Goal: Information Seeking & Learning: Learn about a topic

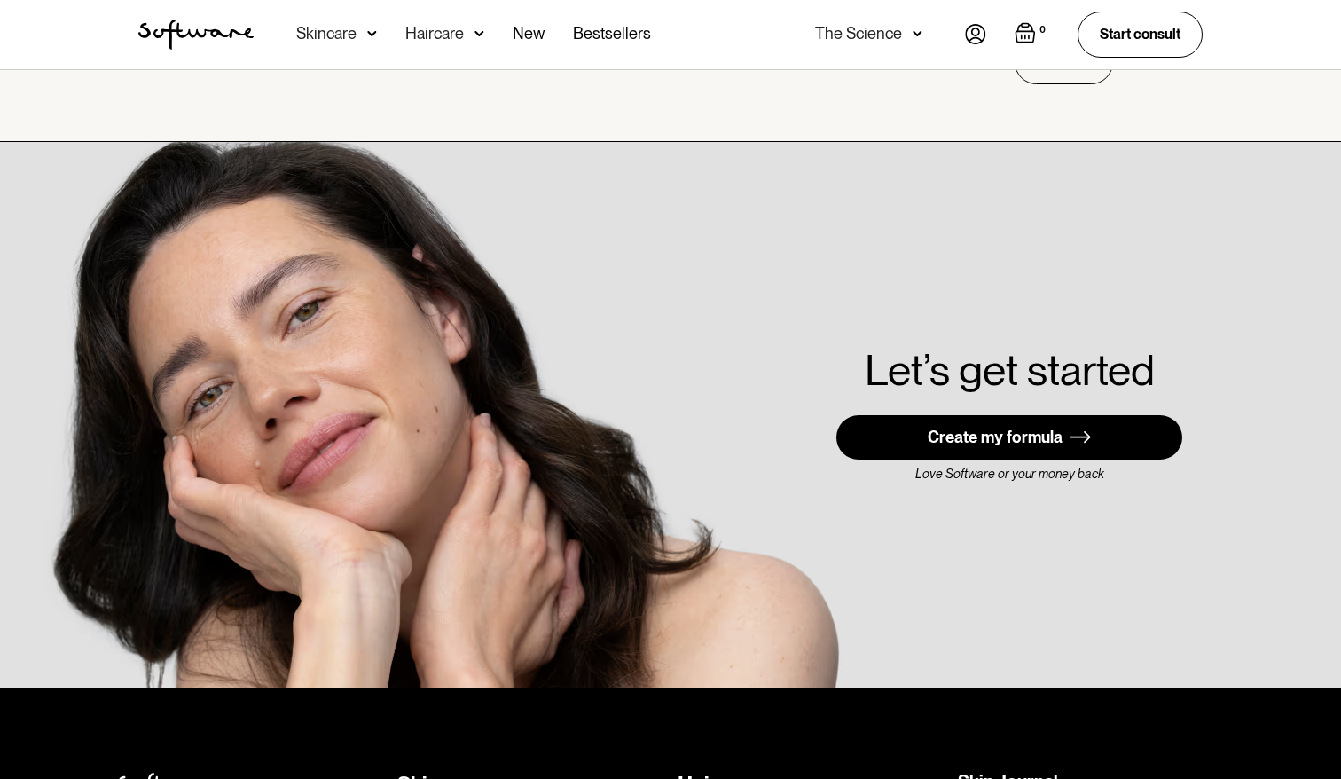
scroll to position [4676, 0]
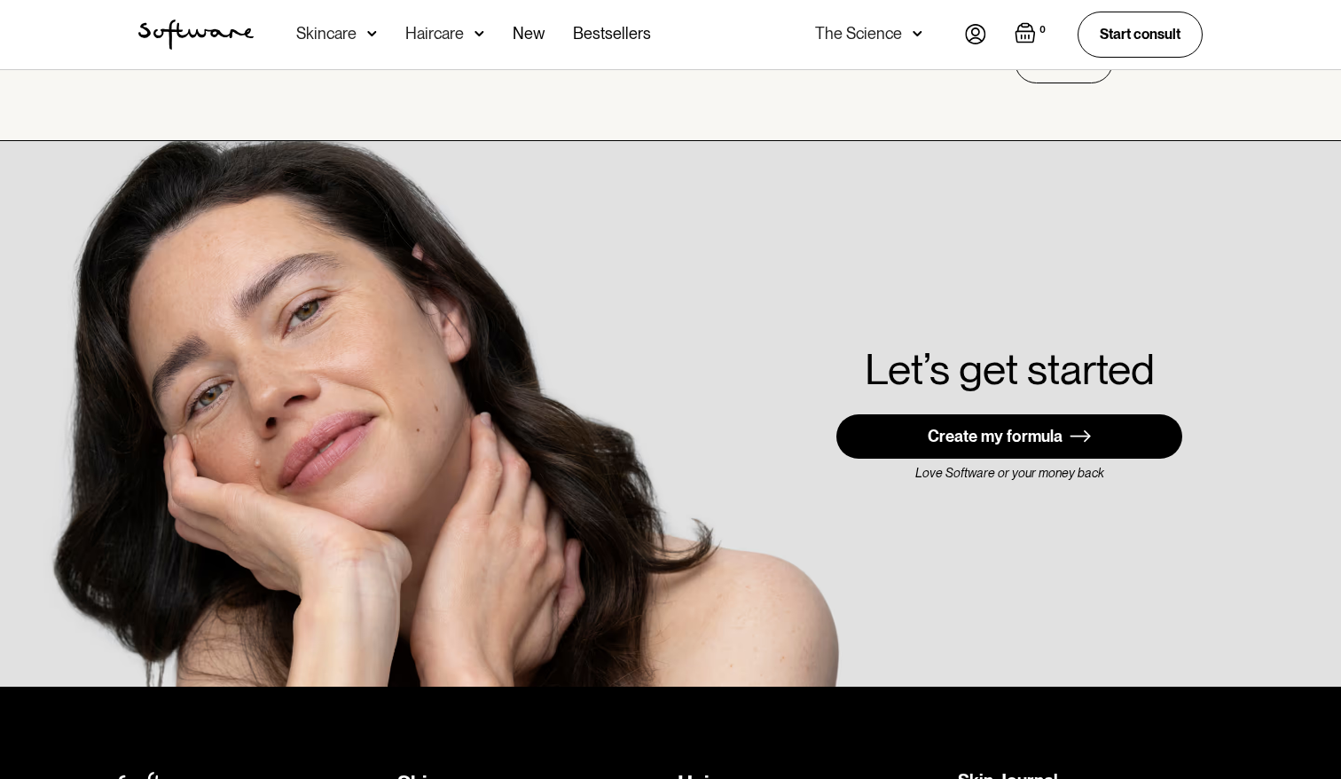
click at [332, 27] on div "Skincare" at bounding box center [326, 34] width 60 height 18
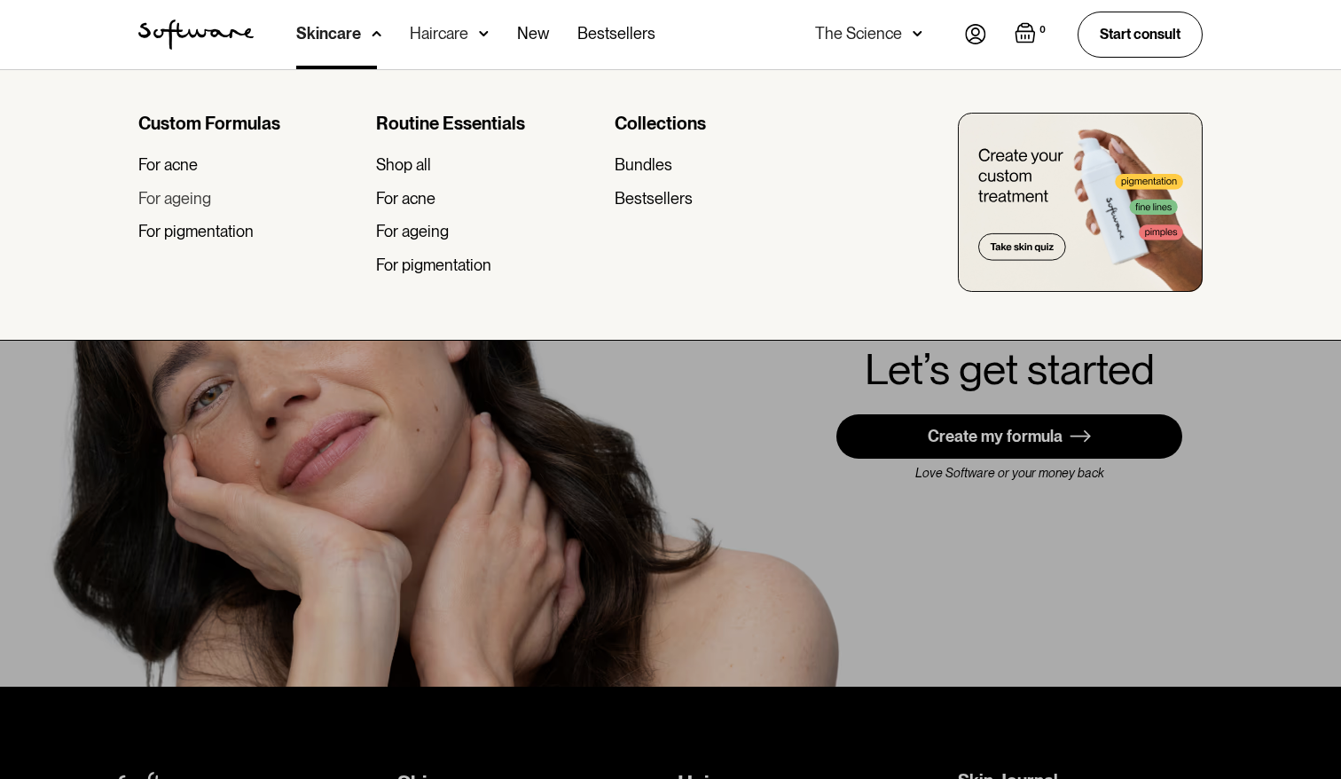
click at [172, 192] on div "For ageing" at bounding box center [174, 199] width 73 height 20
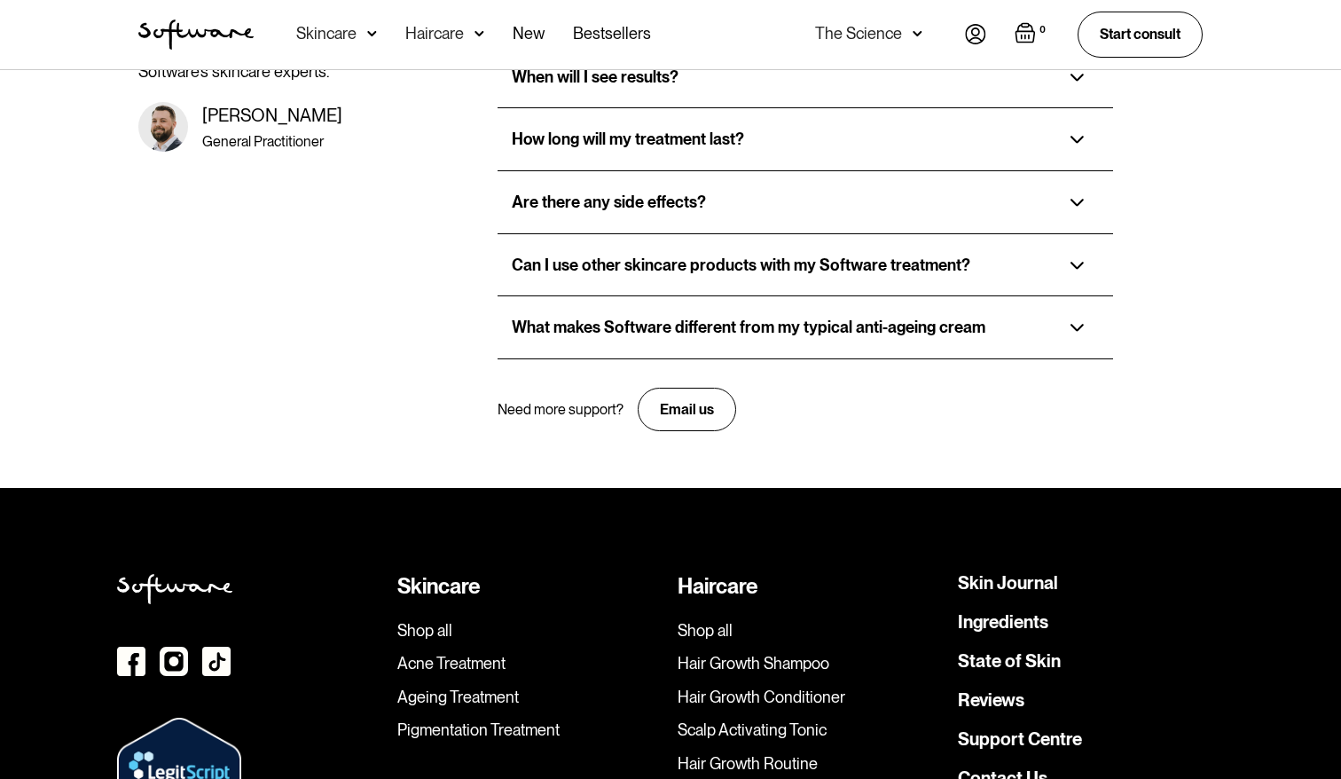
scroll to position [4067, 0]
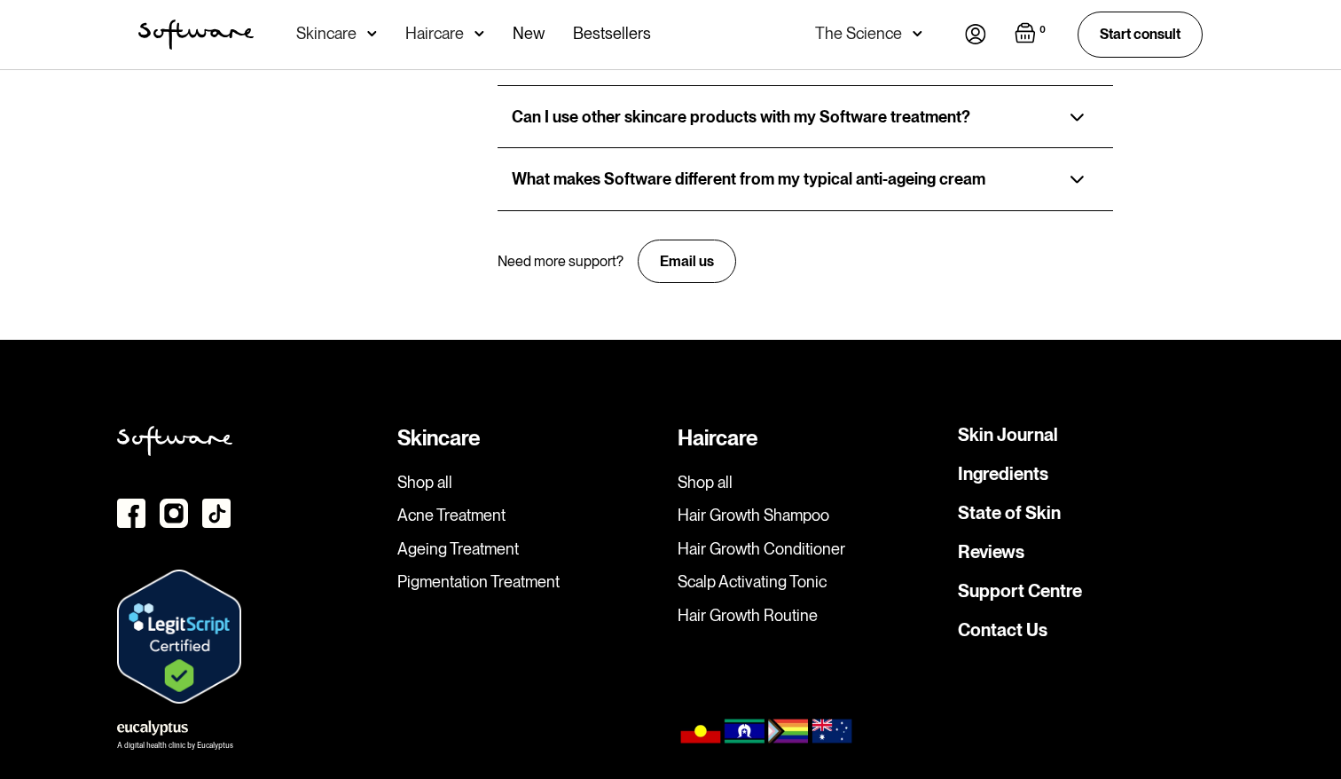
click at [717, 505] on link "Hair Growth Shampoo" at bounding box center [810, 515] width 266 height 20
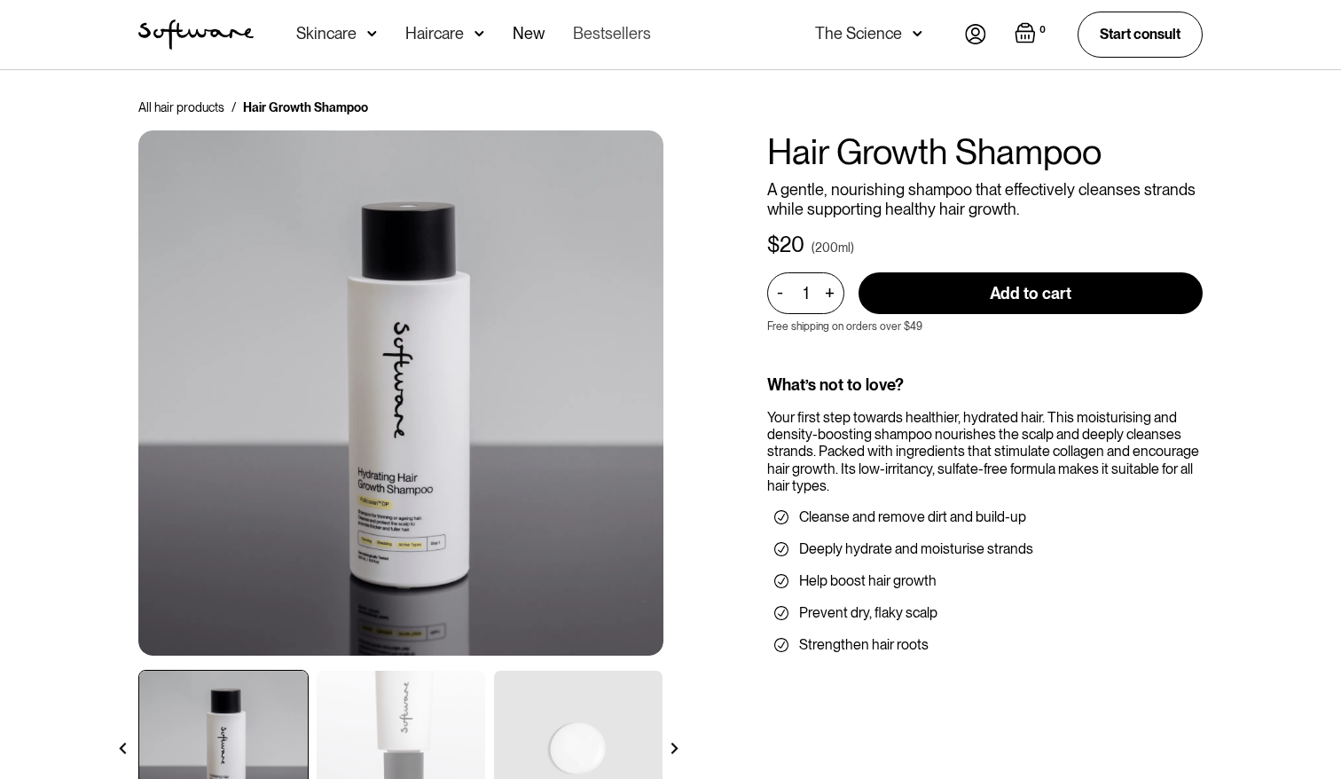
click at [584, 29] on link "Bestsellers" at bounding box center [612, 34] width 78 height 69
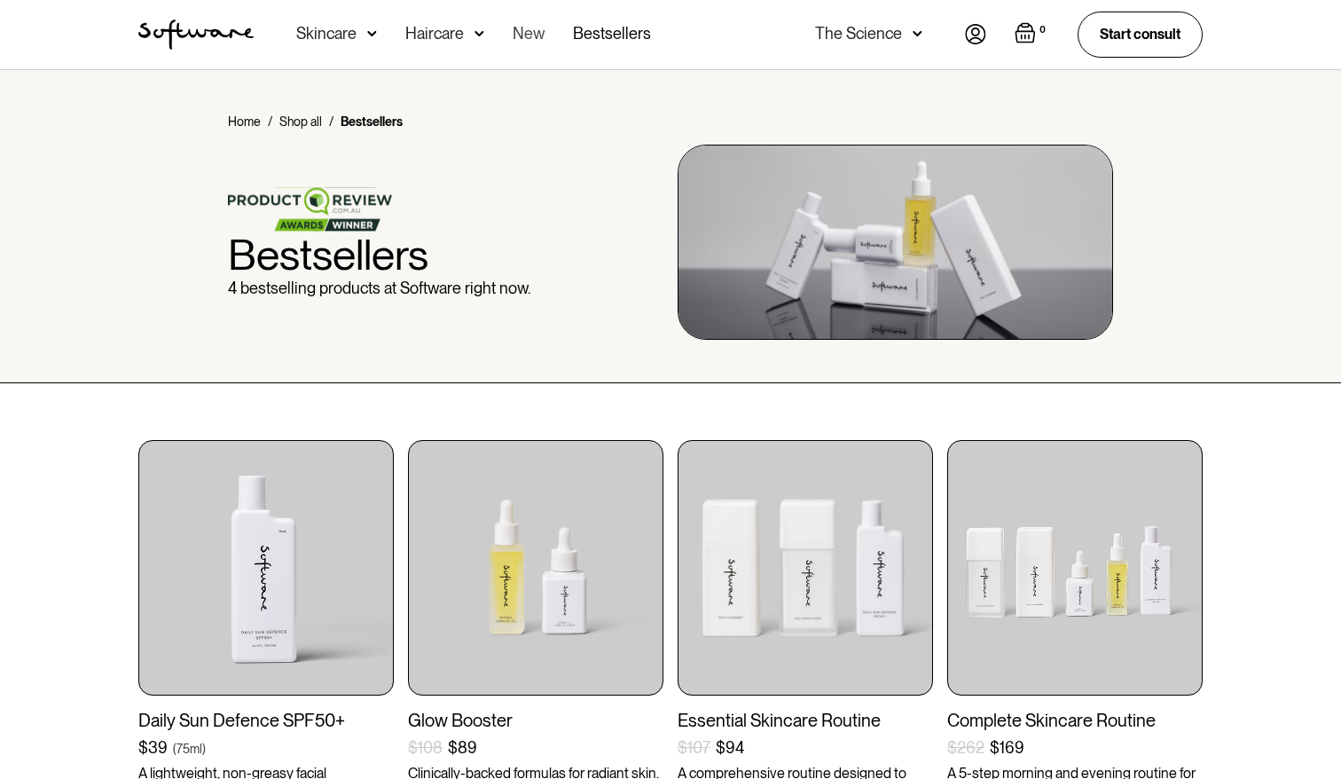
click at [526, 33] on link "New" at bounding box center [529, 34] width 32 height 69
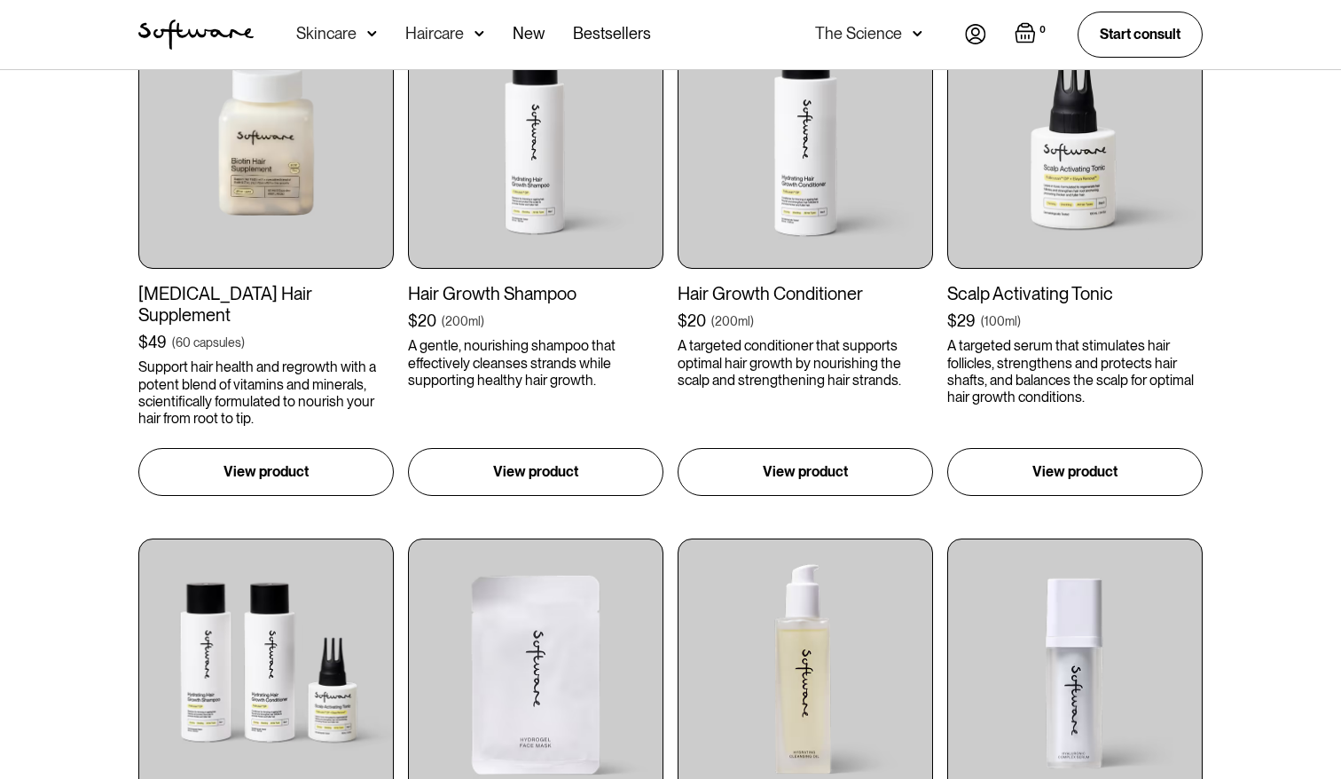
scroll to position [562, 0]
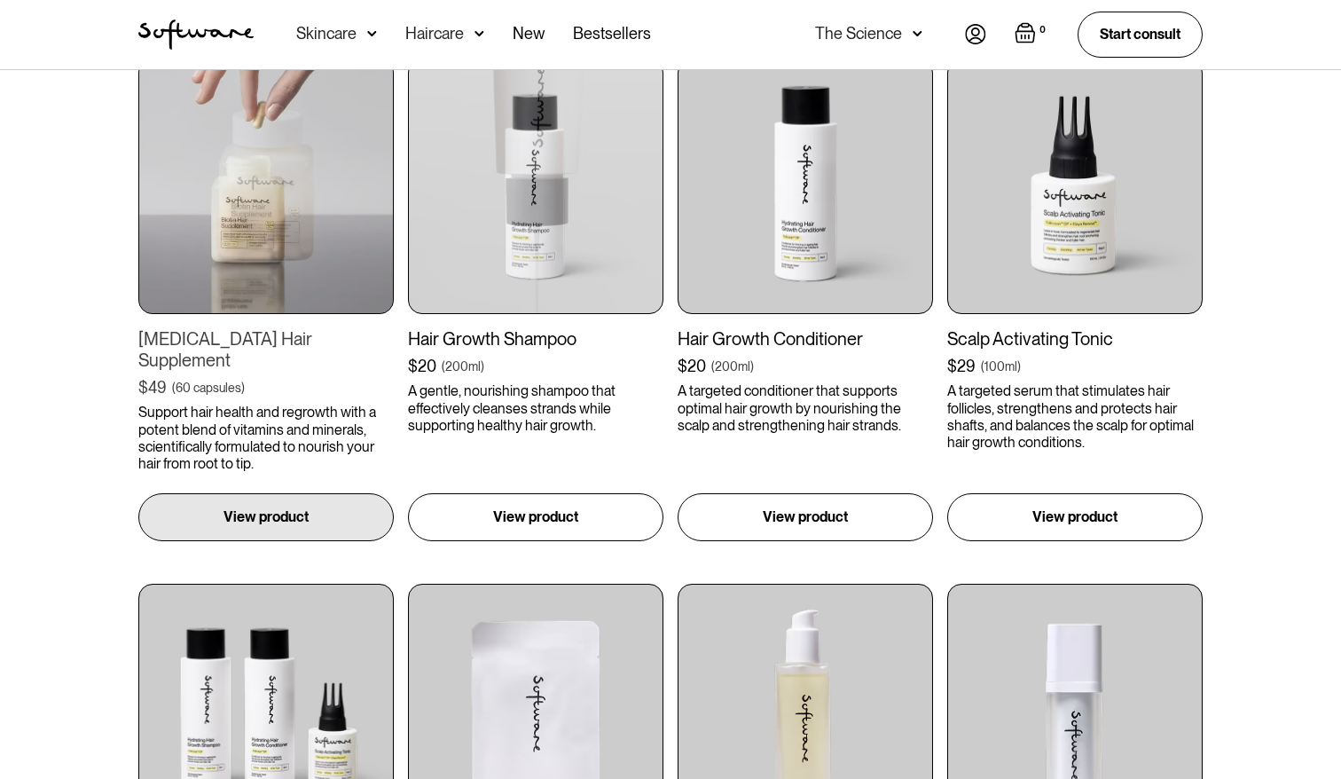
click at [324, 181] on img at bounding box center [265, 186] width 255 height 255
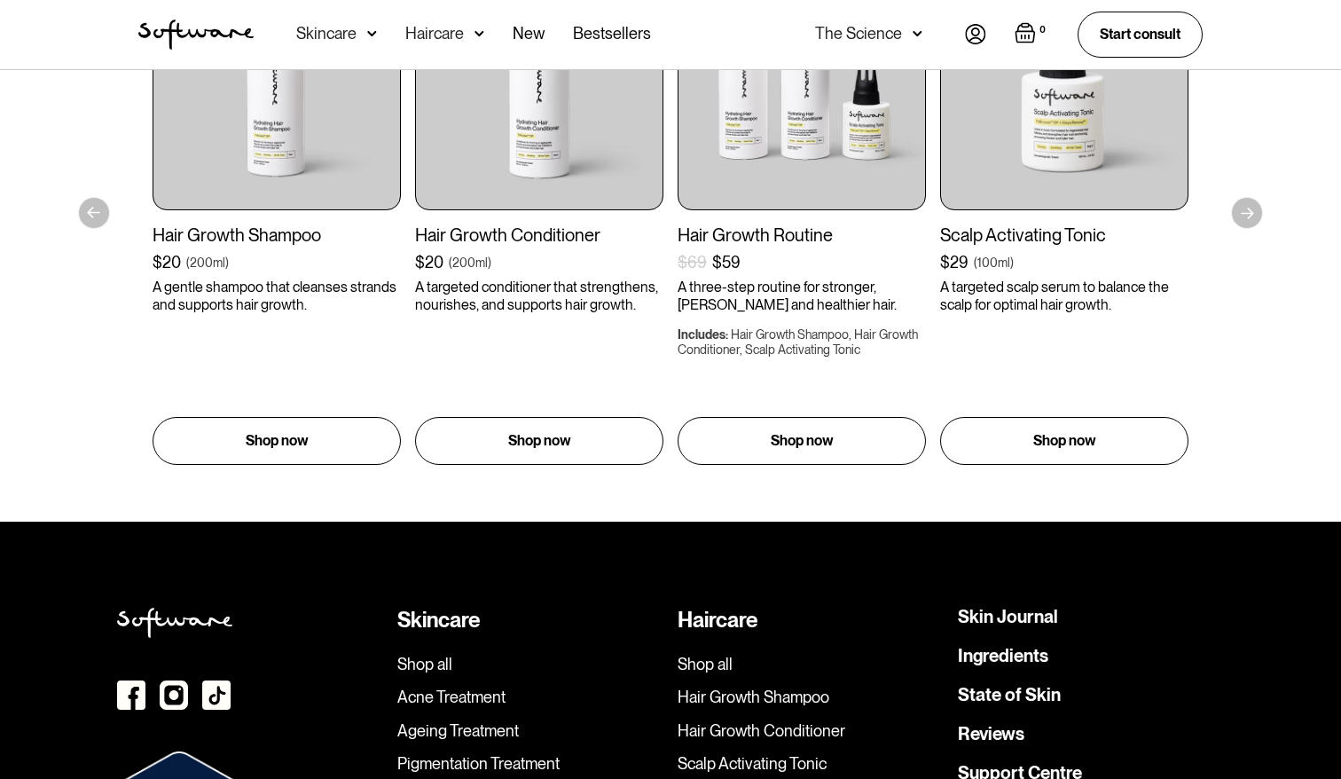
scroll to position [3739, 0]
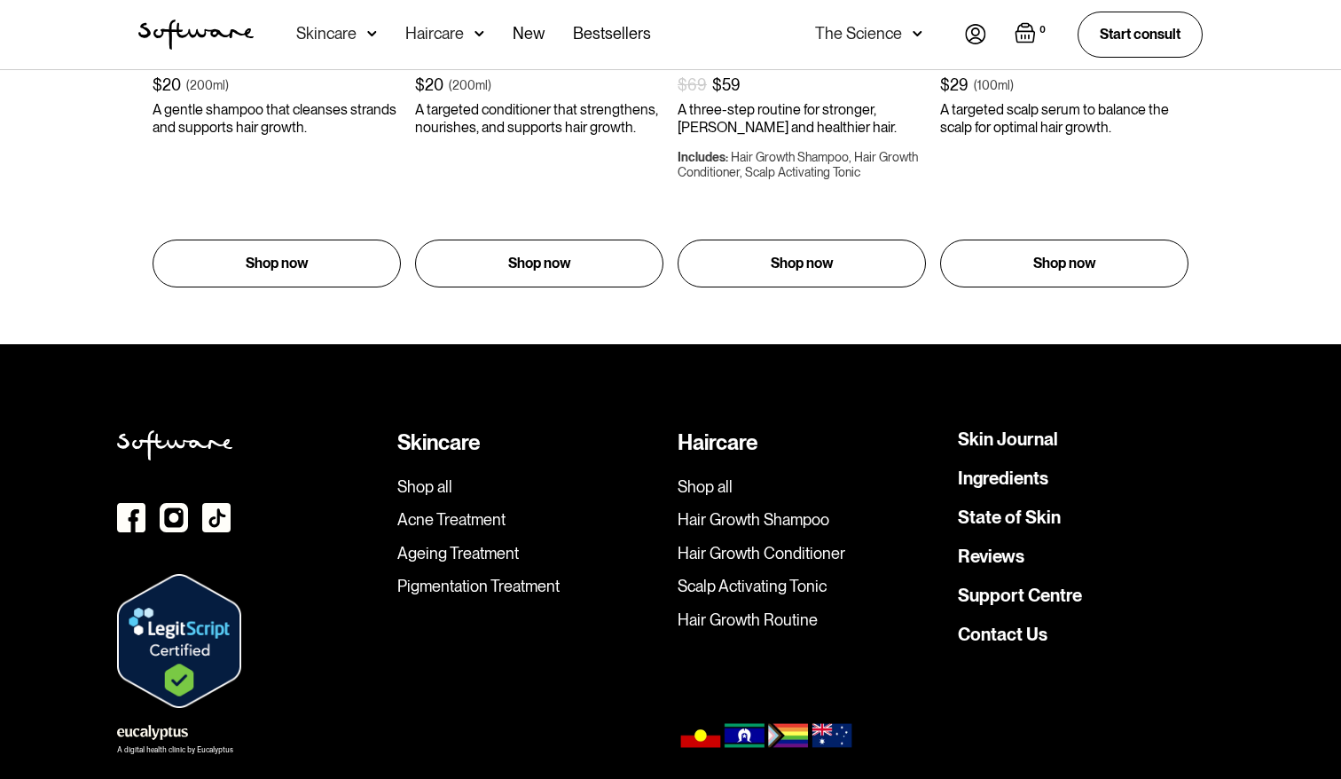
click at [991, 508] on link "State of Skin" at bounding box center [1009, 517] width 103 height 18
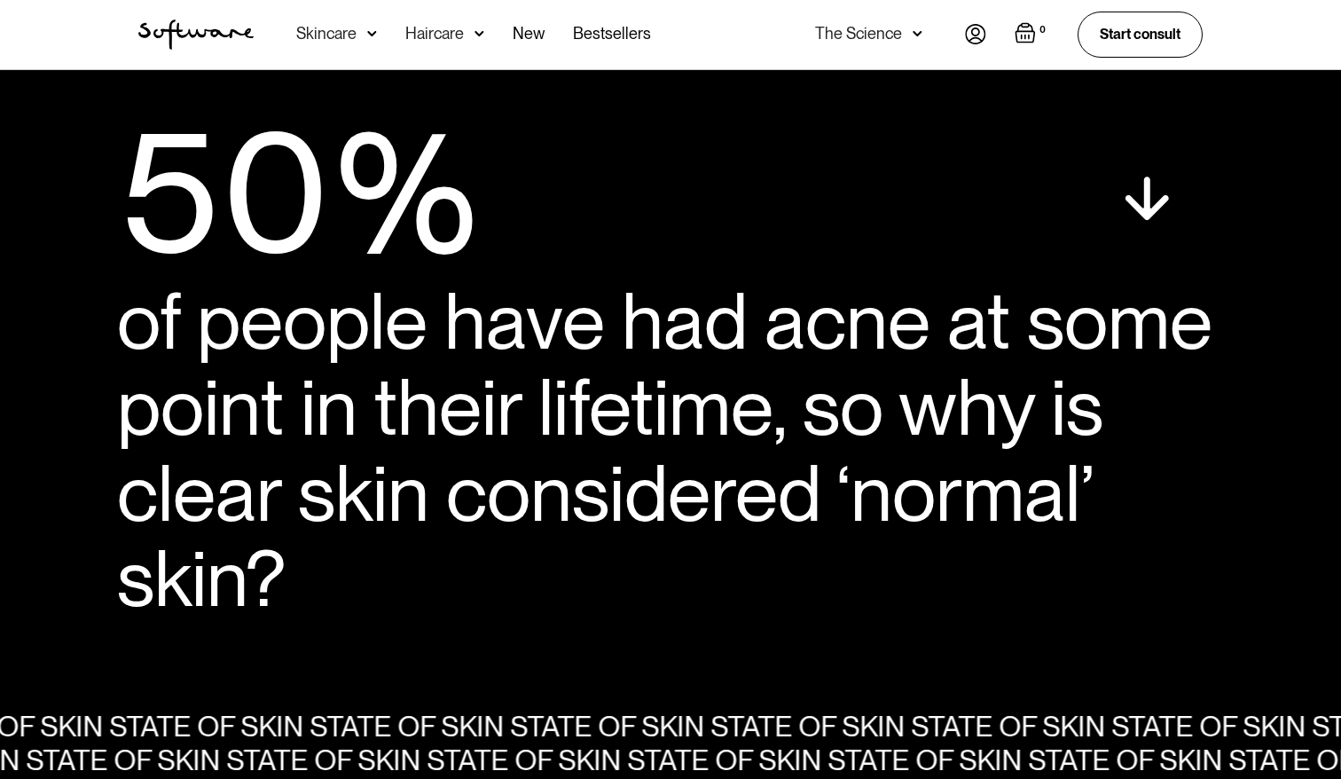
click at [1154, 199] on img at bounding box center [1146, 198] width 44 height 44
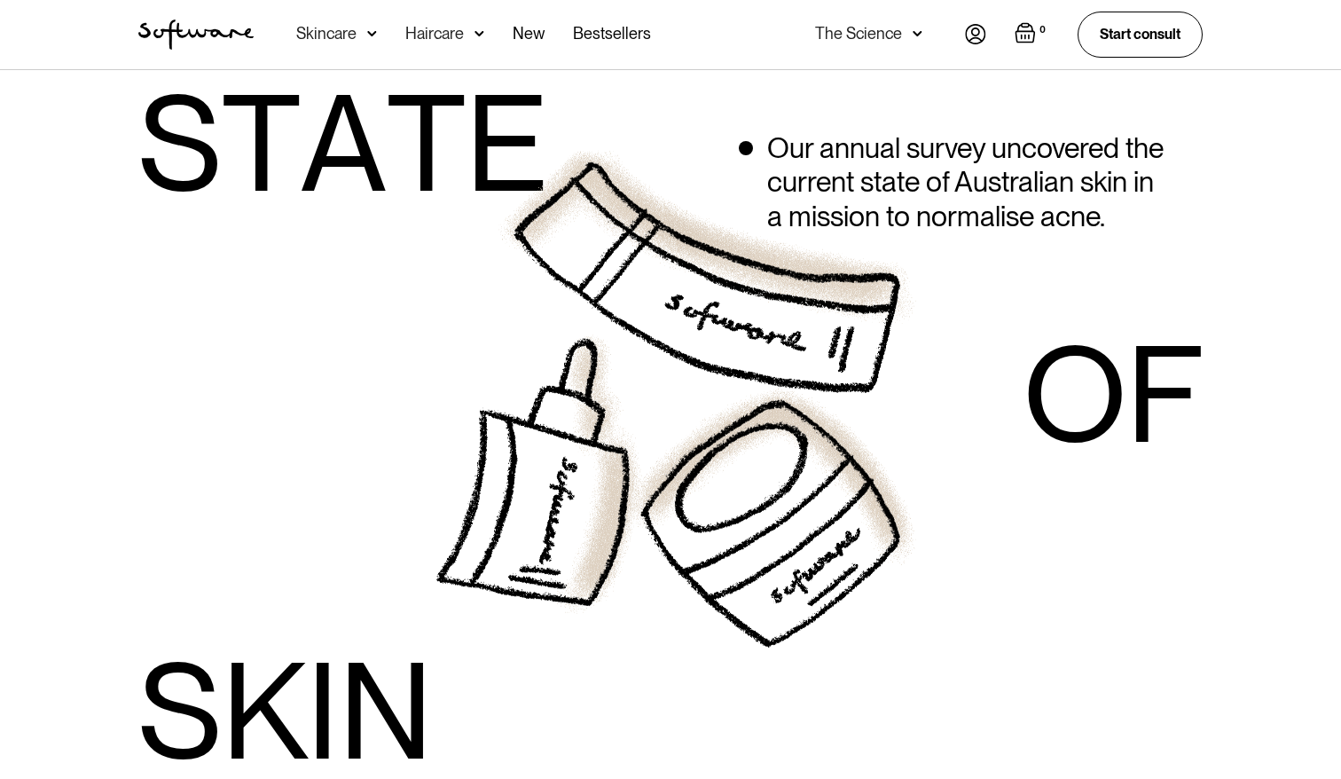
scroll to position [786, 0]
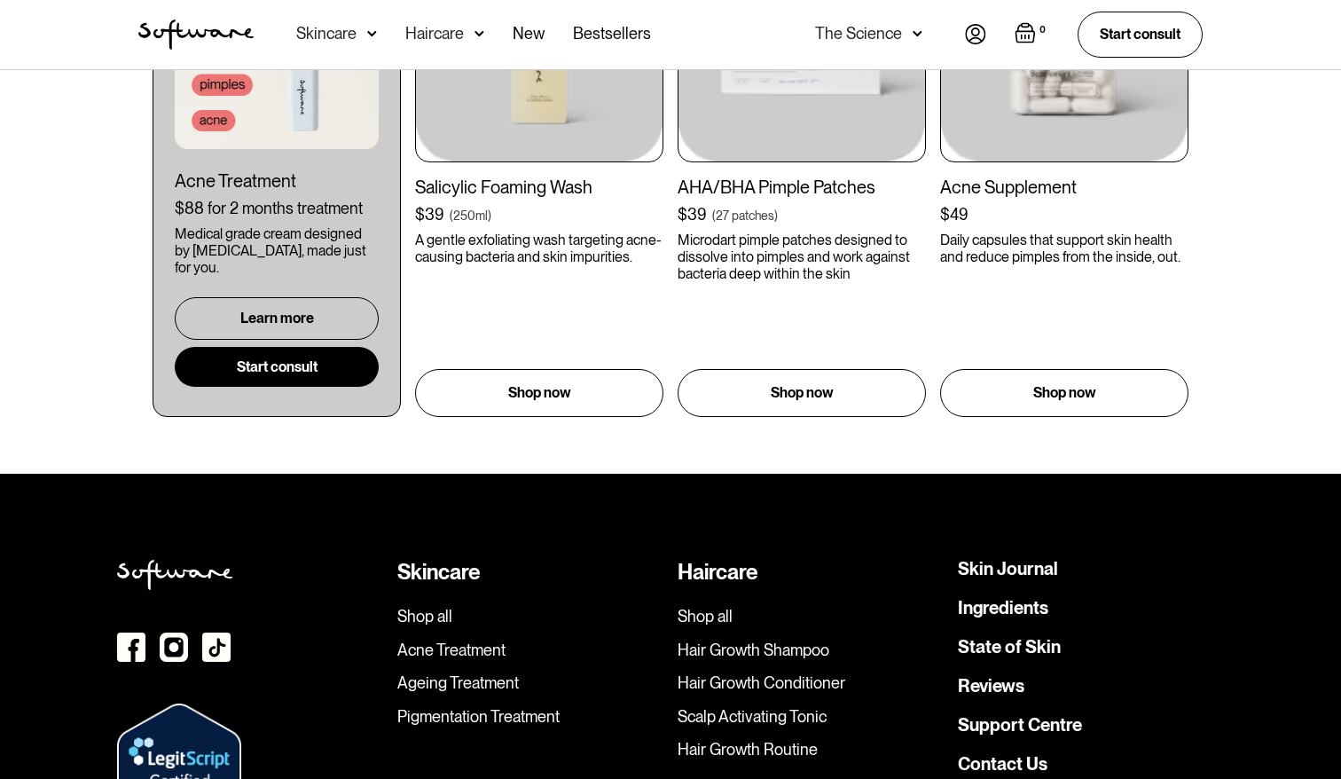
scroll to position [12750, 0]
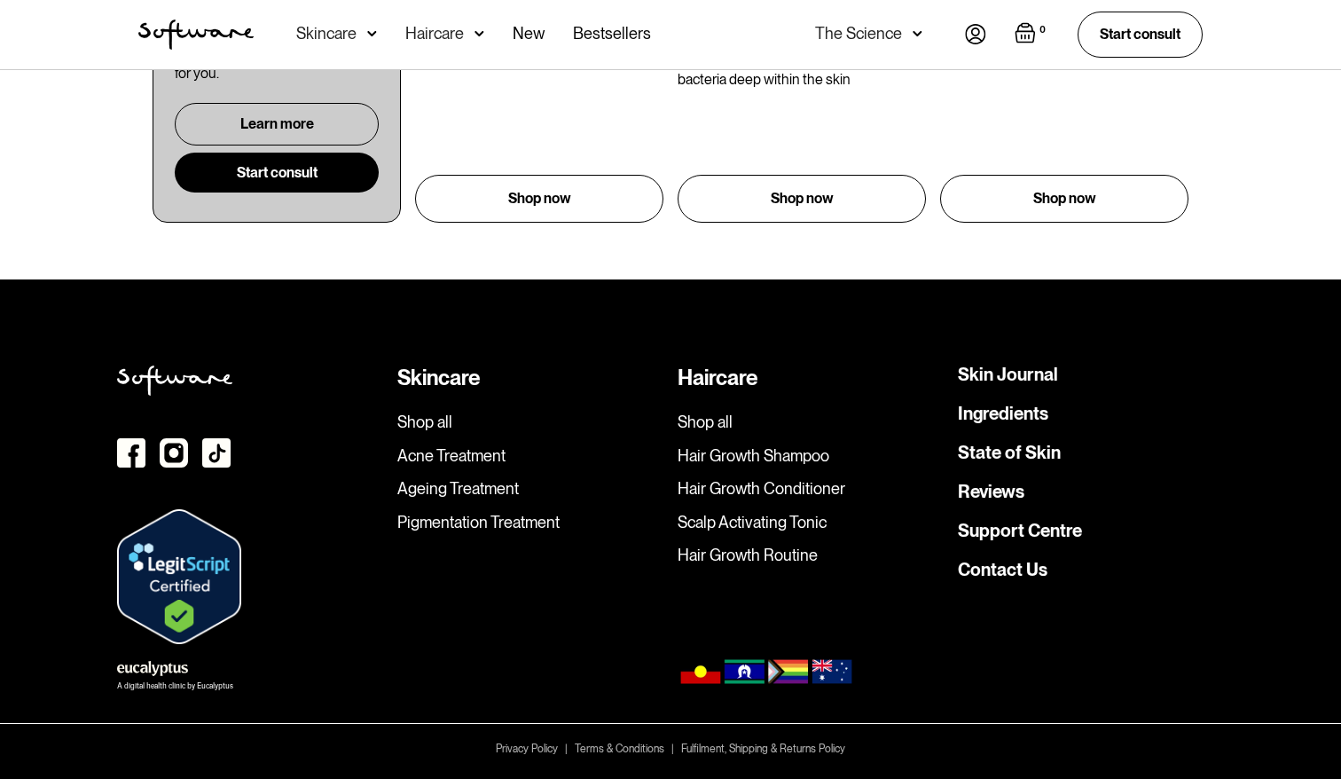
click at [1004, 421] on link "Ingredients" at bounding box center [1003, 413] width 90 height 18
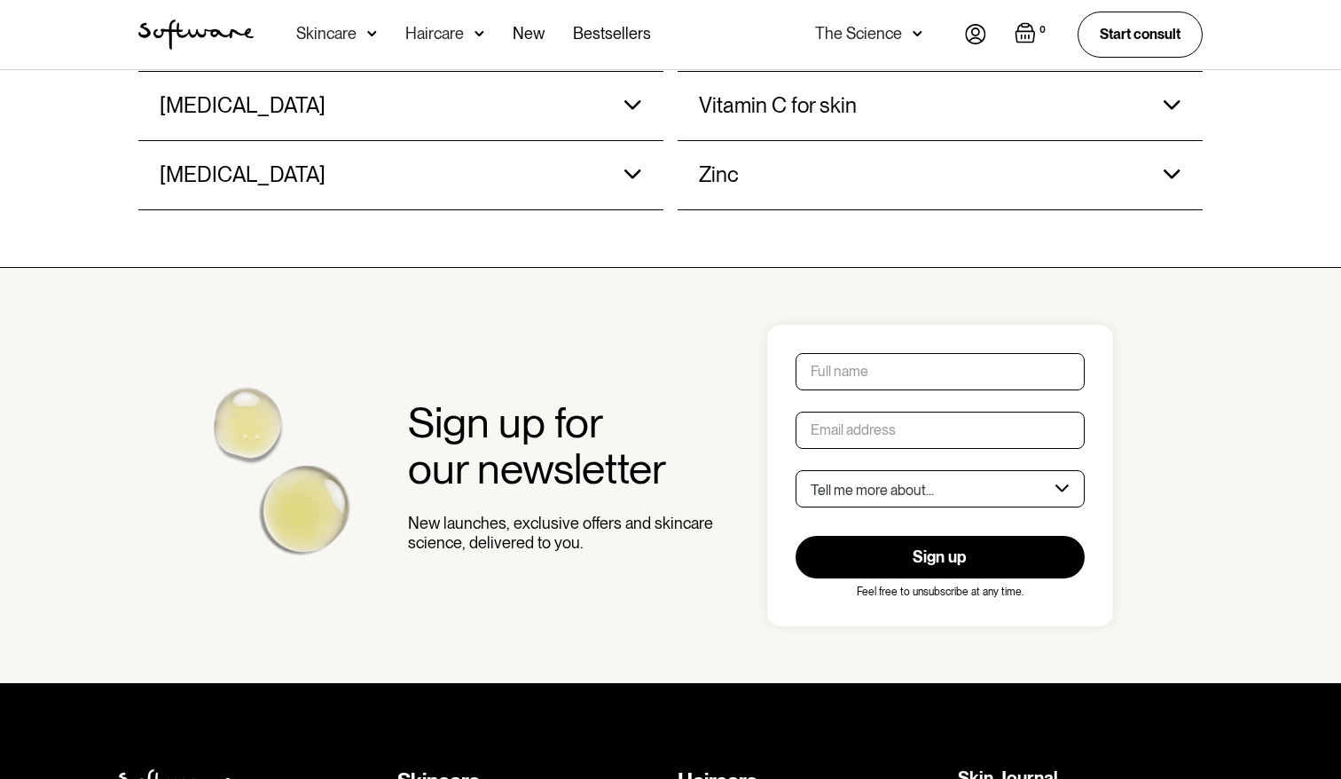
scroll to position [2128, 0]
